Goal: Register for event/course

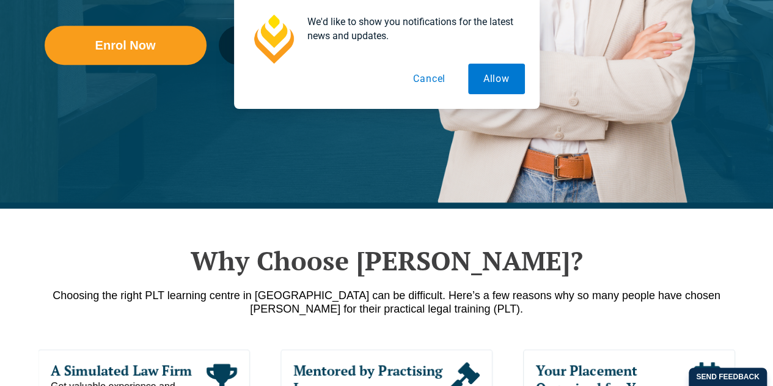
scroll to position [409, 0]
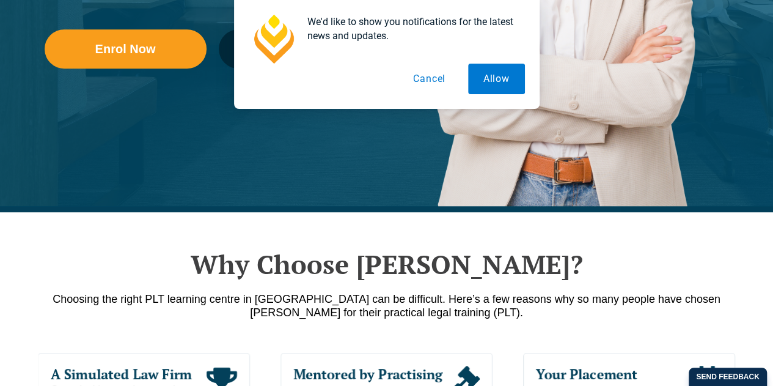
click at [430, 79] on button "Cancel" at bounding box center [429, 79] width 63 height 31
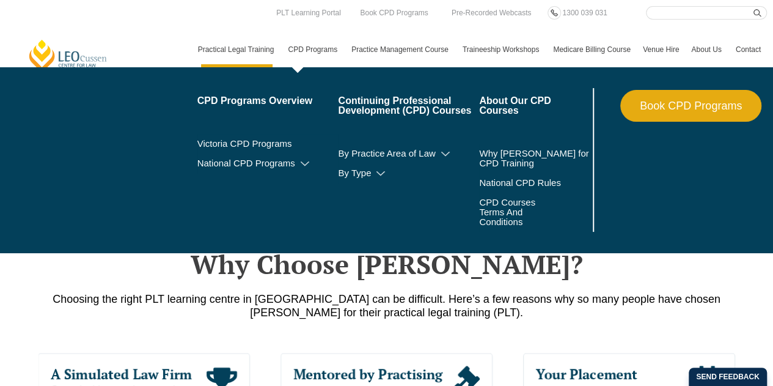
click at [295, 46] on link "CPD Programs" at bounding box center [314, 49] width 64 height 35
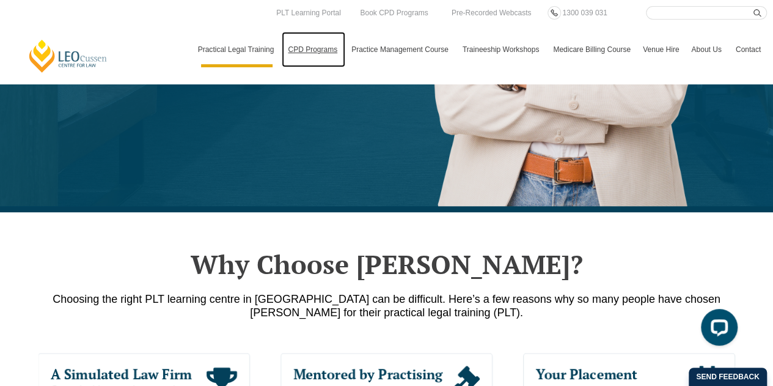
scroll to position [0, 0]
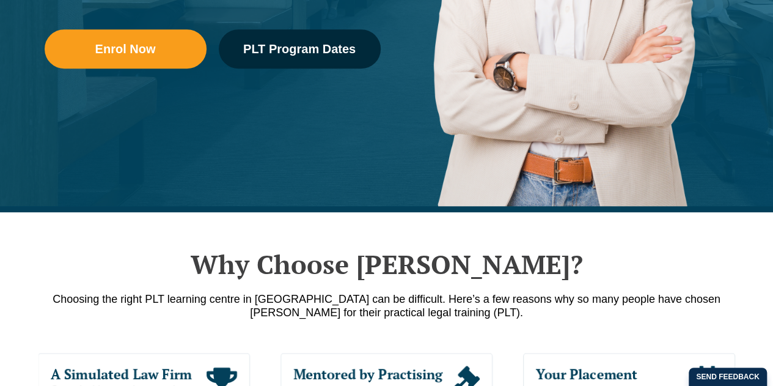
click at [276, 54] on header "[PERSON_NAME] Centre for Law Search here Practical Legal Training Our Practical…" at bounding box center [386, 42] width 773 height 84
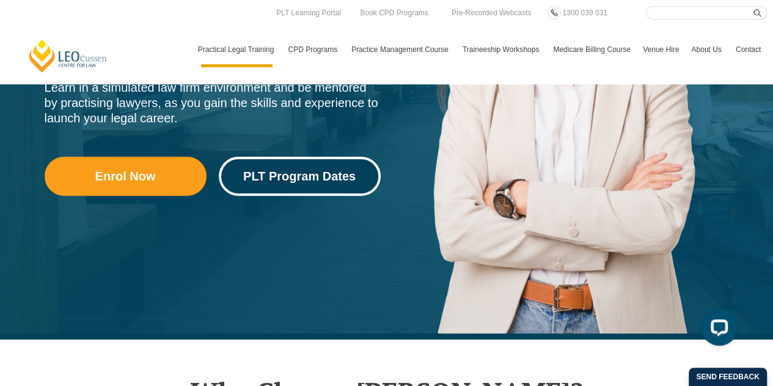
click at [307, 179] on span "PLT Program Dates" at bounding box center [299, 176] width 112 height 12
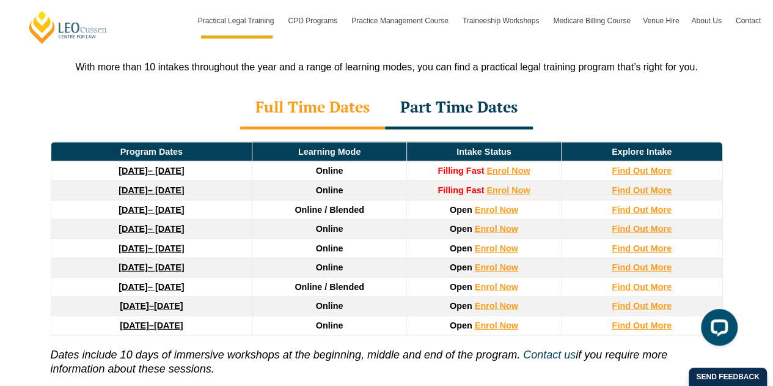
scroll to position [1668, 0]
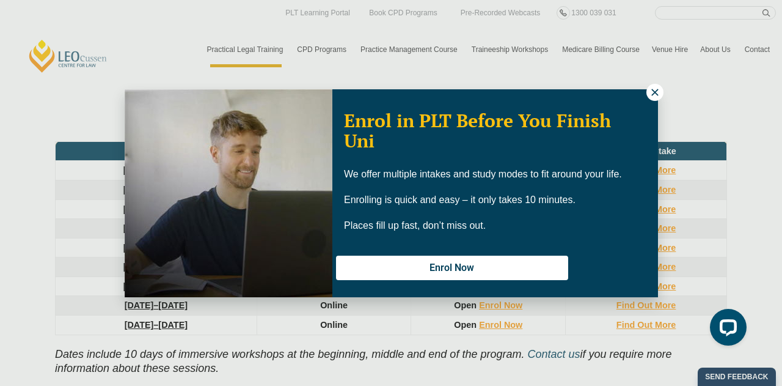
click at [409, 130] on span "Enrol in PLT Before You Finish Uni" at bounding box center [477, 130] width 267 height 45
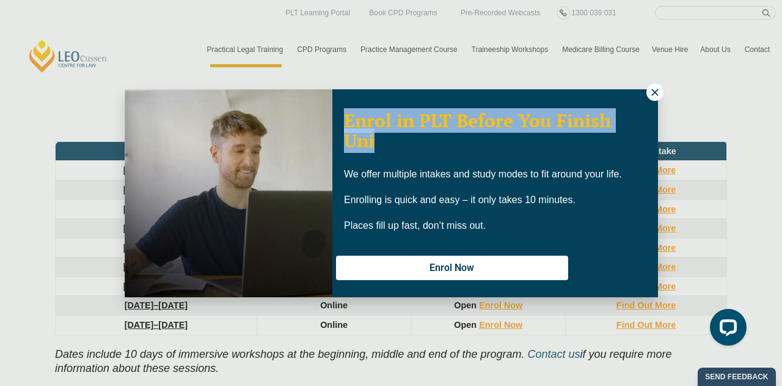
click at [409, 130] on span "Enrol in PLT Before You Finish Uni" at bounding box center [477, 130] width 267 height 45
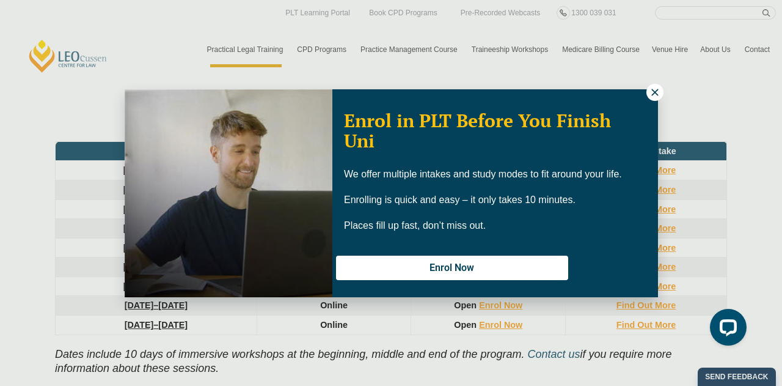
click at [409, 130] on span "Enrol in PLT Before You Finish Uni" at bounding box center [477, 130] width 267 height 45
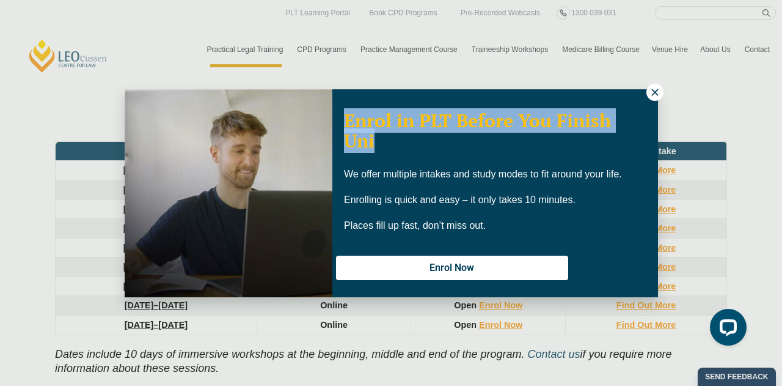
click at [409, 130] on span "Enrol in PLT Before You Finish Uni" at bounding box center [477, 130] width 267 height 45
click at [653, 95] on icon at bounding box center [655, 92] width 11 height 11
